Goal: Task Accomplishment & Management: Manage account settings

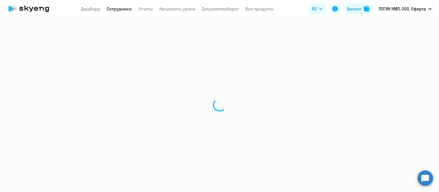
select select "30"
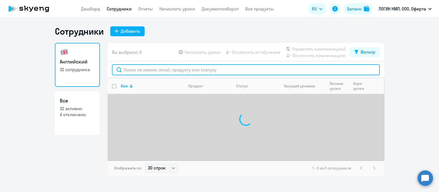
click at [149, 70] on input "text" at bounding box center [246, 69] width 268 height 11
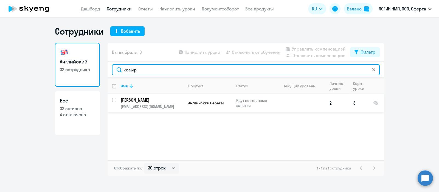
type input "козыр"
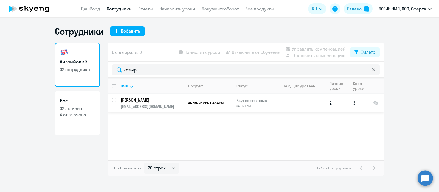
click at [114, 101] on input "select row 40059023" at bounding box center [117, 103] width 11 height 11
checkbox input "true"
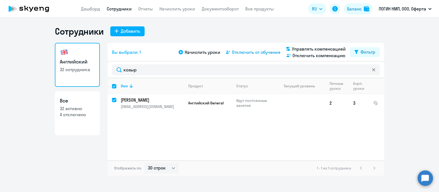
click at [262, 54] on span "Отключить от обучения" at bounding box center [256, 52] width 49 height 7
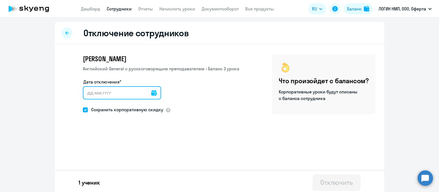
click at [151, 92] on input "Дата отключения*" at bounding box center [122, 92] width 78 height 13
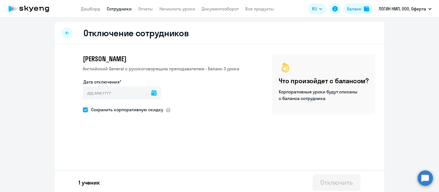
click at [151, 95] on icon at bounding box center [153, 92] width 5 height 5
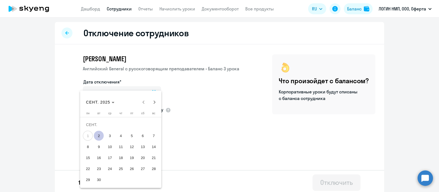
click at [97, 135] on span "2" at bounding box center [99, 136] width 10 height 10
type input "[DATE]"
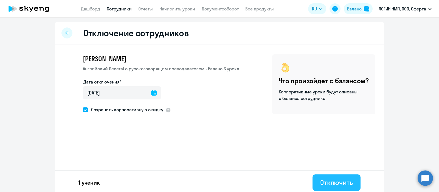
click at [335, 184] on div "Отключить" at bounding box center [336, 182] width 33 height 9
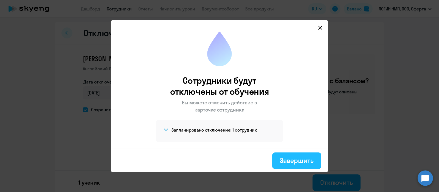
click at [286, 156] on div "Завершить" at bounding box center [297, 160] width 34 height 9
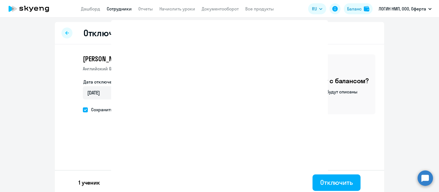
select select "30"
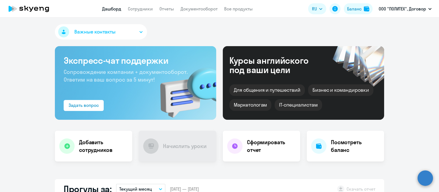
select select "30"
click at [206, 7] on link "Документооборот" at bounding box center [198, 8] width 37 height 5
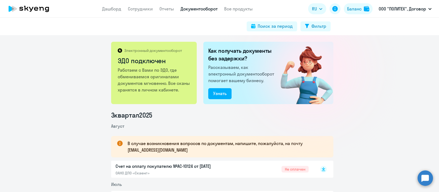
scroll to position [63, 0]
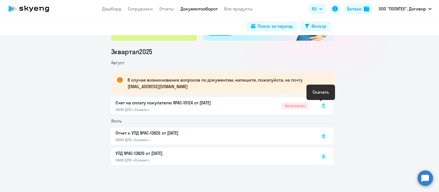
click at [322, 105] on icon at bounding box center [323, 104] width 3 height 3
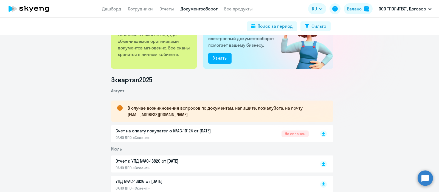
scroll to position [0, 0]
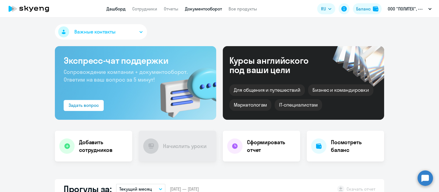
click at [203, 9] on link "Документооборот" at bounding box center [203, 8] width 37 height 5
